Goal: Task Accomplishment & Management: Complete application form

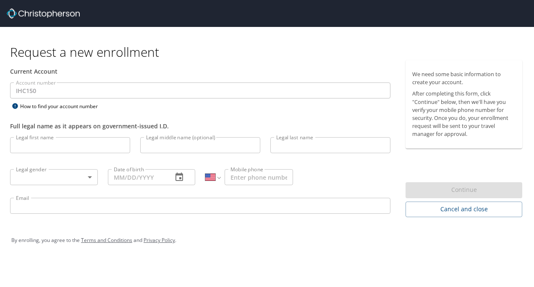
select select "US"
click at [113, 147] on input "Legal first name" at bounding box center [70, 145] width 120 height 16
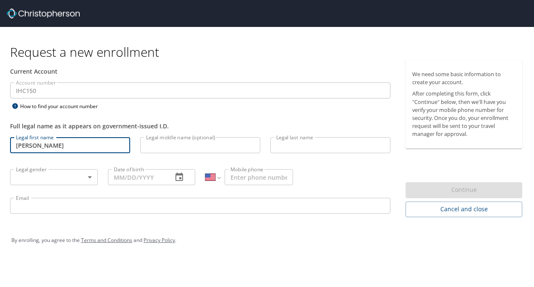
type input "[PERSON_NAME]"
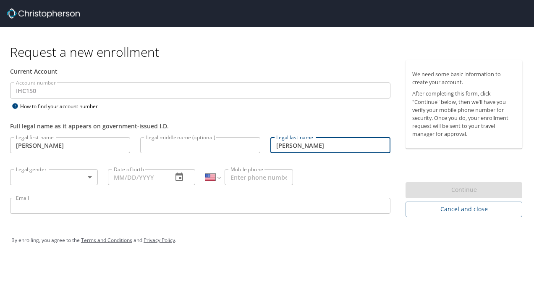
type input "[PERSON_NAME]"
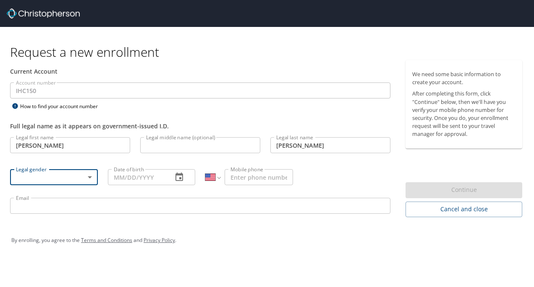
click at [91, 175] on body "Request a new enrollment Current Account Account number IHC150 Account number H…" at bounding box center [267, 143] width 534 height 287
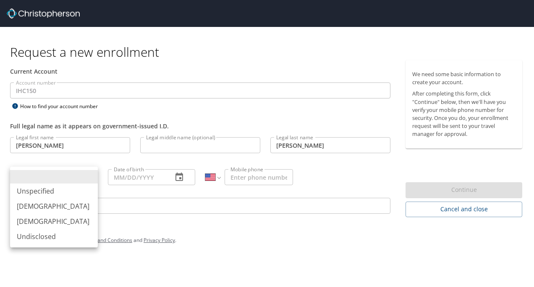
click at [45, 221] on li "[DEMOGRAPHIC_DATA]" at bounding box center [54, 220] width 88 height 15
type input "[DEMOGRAPHIC_DATA]"
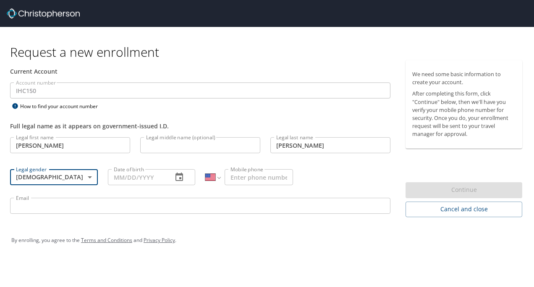
click at [152, 179] on input "Date of birth" at bounding box center [137, 177] width 58 height 16
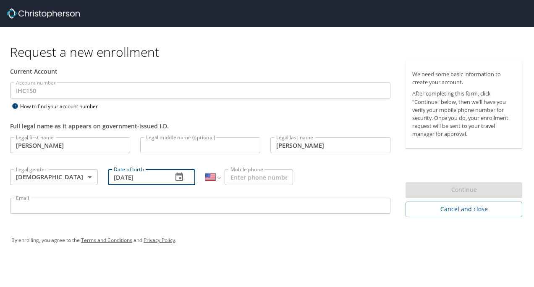
type input "[DATE]"
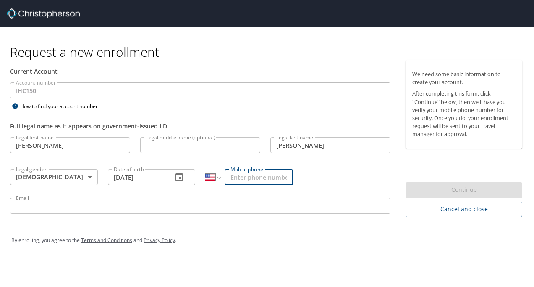
click at [269, 177] on input "Mobile phone" at bounding box center [259, 177] width 68 height 16
type input "[PHONE_NUMBER]"
click at [180, 203] on input "Email" at bounding box center [200, 205] width 381 height 16
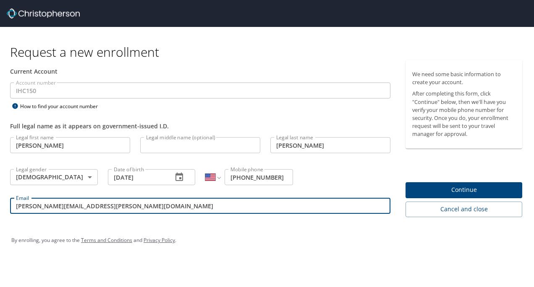
type input "[PERSON_NAME][EMAIL_ADDRESS][PERSON_NAME][DOMAIN_NAME]"
click at [476, 191] on span "Continue" at bounding box center [464, 189] width 103 height 11
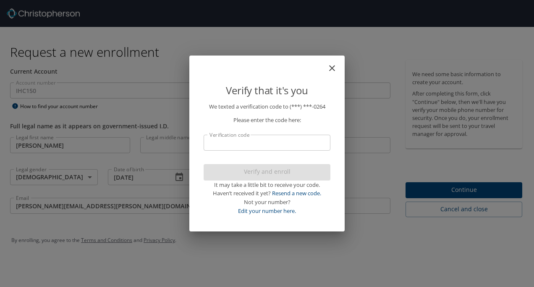
click at [269, 145] on input "Verification code" at bounding box center [267, 142] width 127 height 16
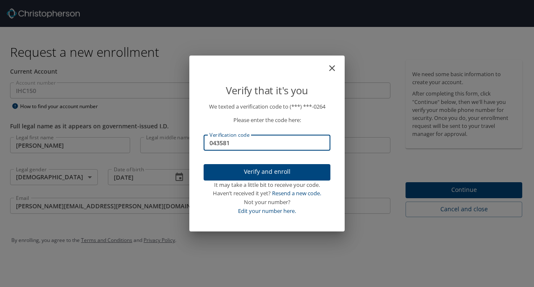
type input "043581"
click at [287, 172] on span "Verify and enroll" at bounding box center [267, 171] width 113 height 11
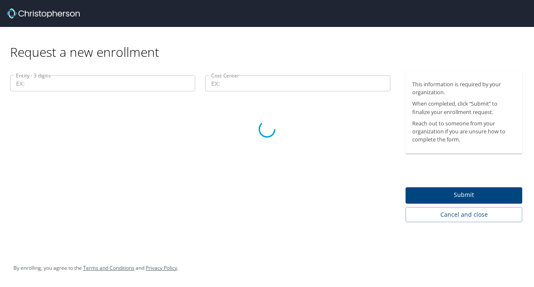
click at [97, 79] on div at bounding box center [267, 128] width 534 height 315
click at [446, 197] on div at bounding box center [267, 128] width 534 height 315
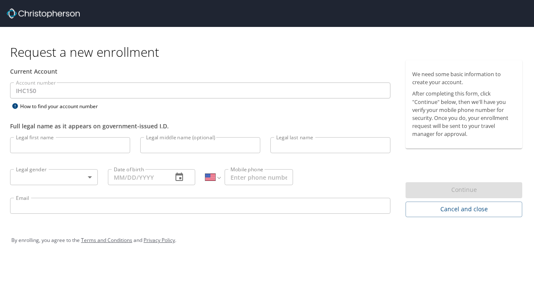
select select "US"
click at [100, 144] on input "Legal first name" at bounding box center [70, 145] width 120 height 16
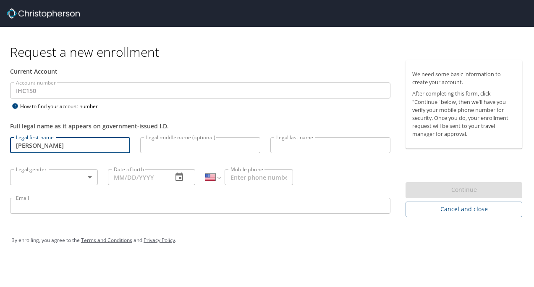
type input "[PERSON_NAME]"
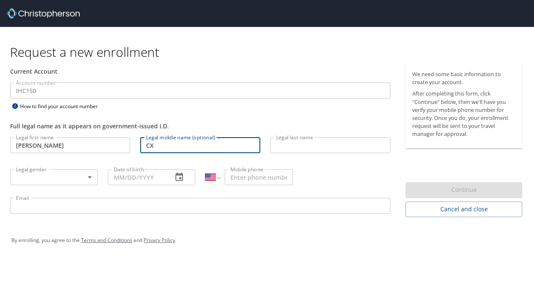
type input "C"
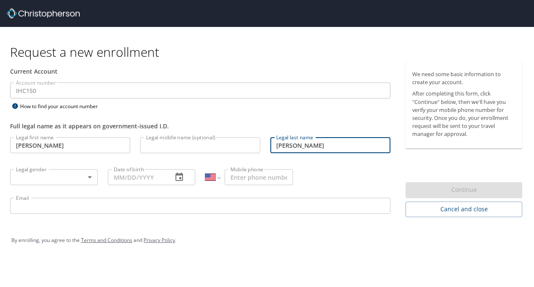
type input "[PERSON_NAME]"
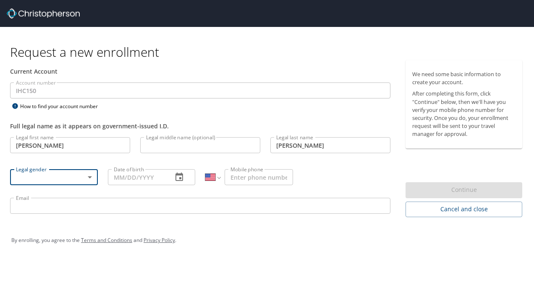
click at [91, 176] on body "Request a new enrollment Current Account Account number IHC150 Account number H…" at bounding box center [267, 143] width 534 height 287
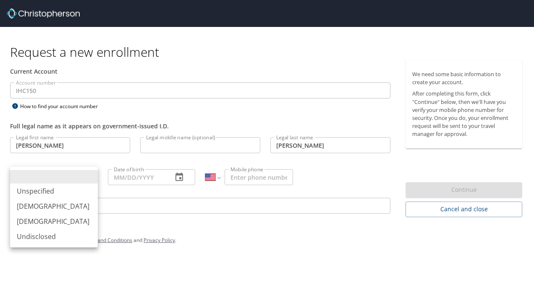
click at [39, 221] on li "[DEMOGRAPHIC_DATA]" at bounding box center [54, 220] width 88 height 15
type input "[DEMOGRAPHIC_DATA]"
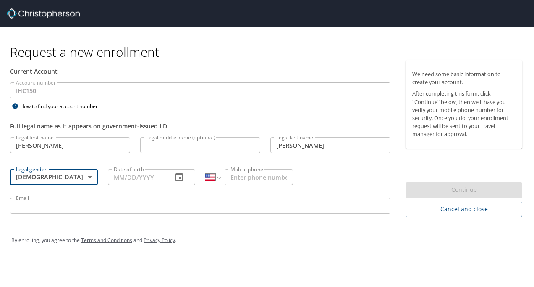
click at [156, 176] on input "Date of birth" at bounding box center [137, 177] width 58 height 16
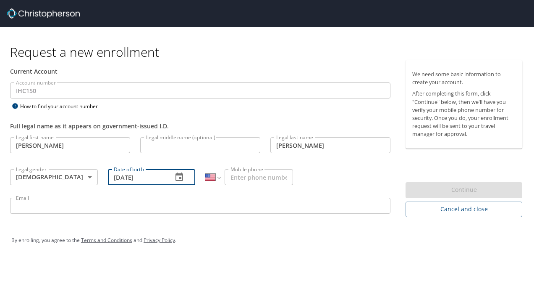
type input "[DATE]"
click at [278, 178] on input "Mobile phone" at bounding box center [259, 177] width 68 height 16
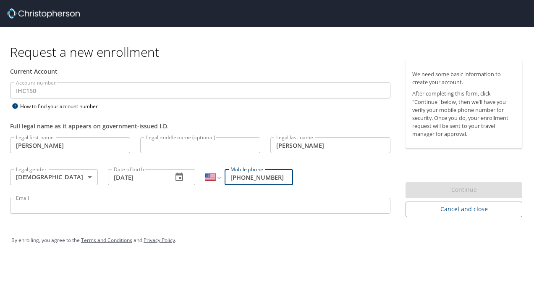
type input "[PHONE_NUMBER]"
click at [113, 207] on input "Email" at bounding box center [200, 205] width 381 height 16
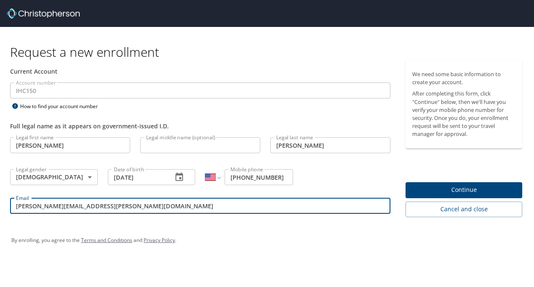
type input "[PERSON_NAME][EMAIL_ADDRESS][PERSON_NAME][DOMAIN_NAME]"
click at [466, 192] on span "Continue" at bounding box center [464, 189] width 103 height 11
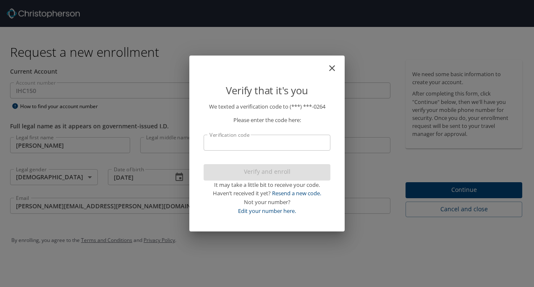
click at [243, 144] on input "Verification code" at bounding box center [267, 142] width 127 height 16
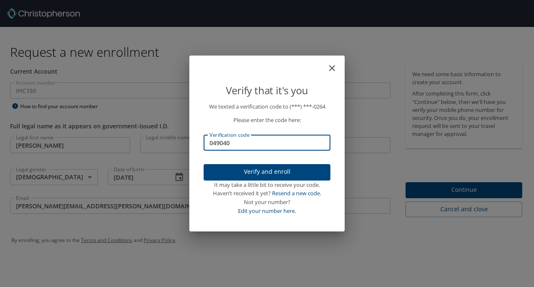
type input "049040"
click at [272, 171] on span "Verify and enroll" at bounding box center [267, 171] width 113 height 11
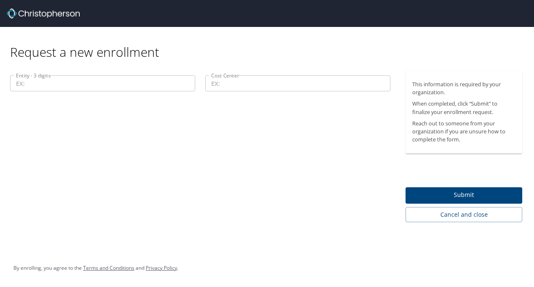
click at [78, 84] on input "Entity - 3 digits" at bounding box center [102, 83] width 185 height 16
